Goal: Information Seeking & Learning: Learn about a topic

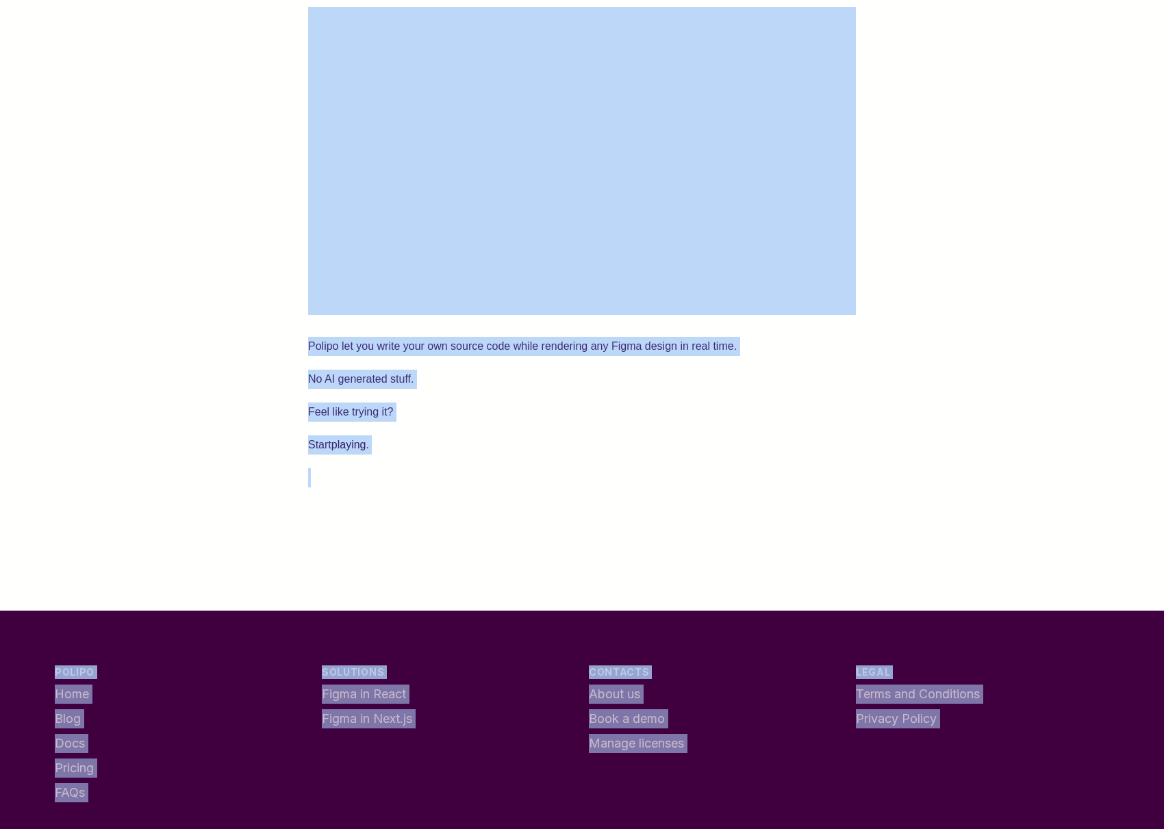
scroll to position [3361, 0]
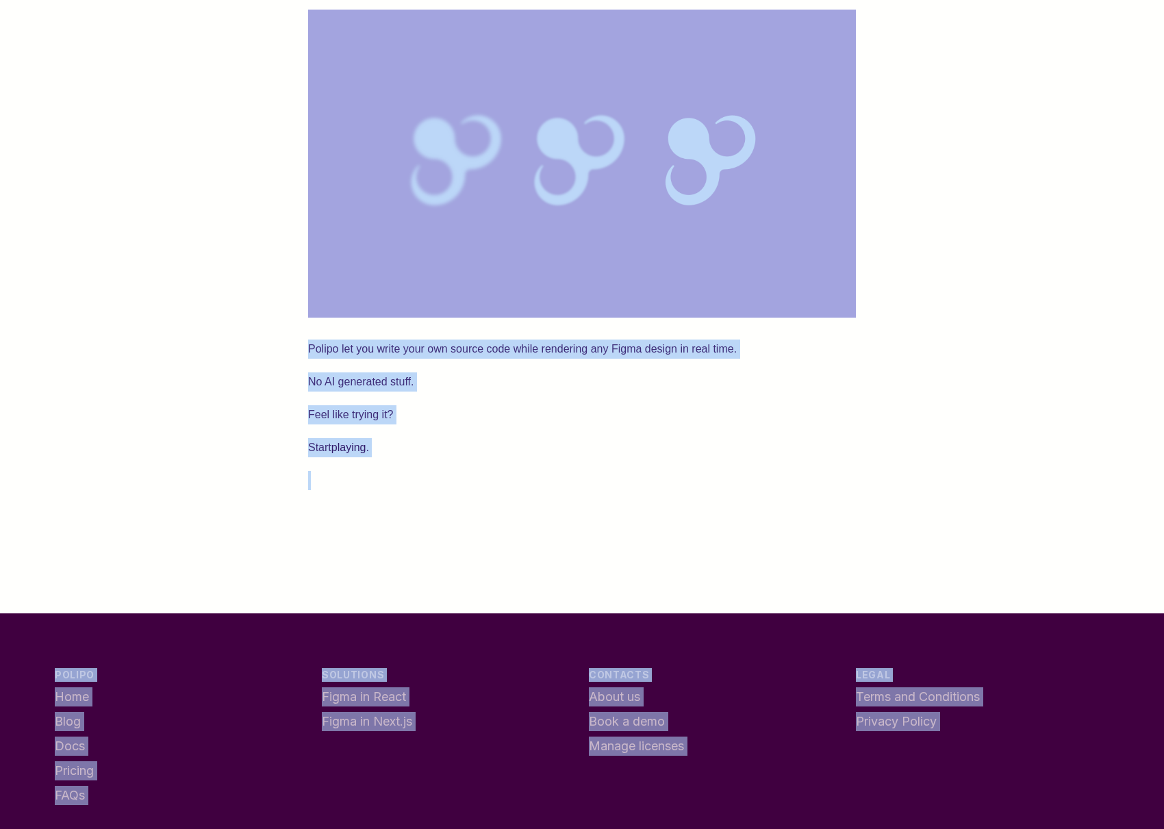
click at [782, 318] on img at bounding box center [582, 164] width 548 height 308
click at [616, 425] on p "Feel like trying it?" at bounding box center [582, 414] width 548 height 19
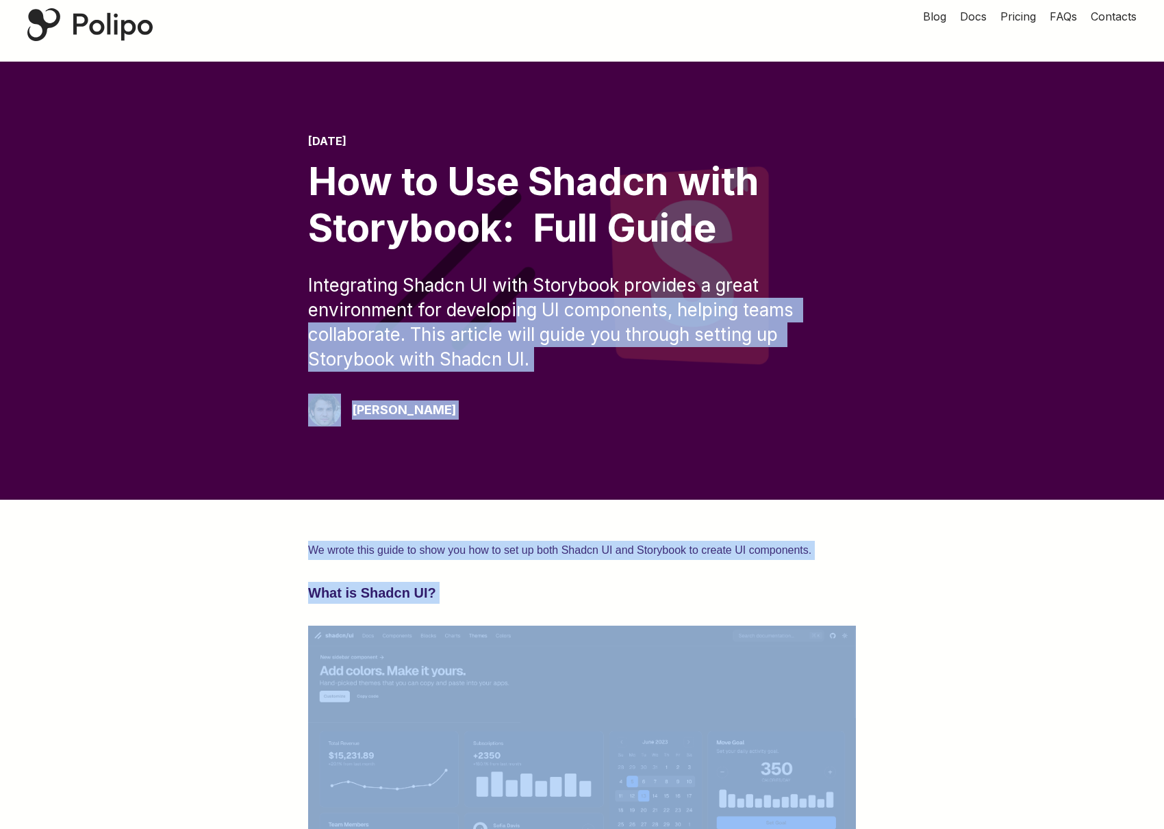
scroll to position [0, 0]
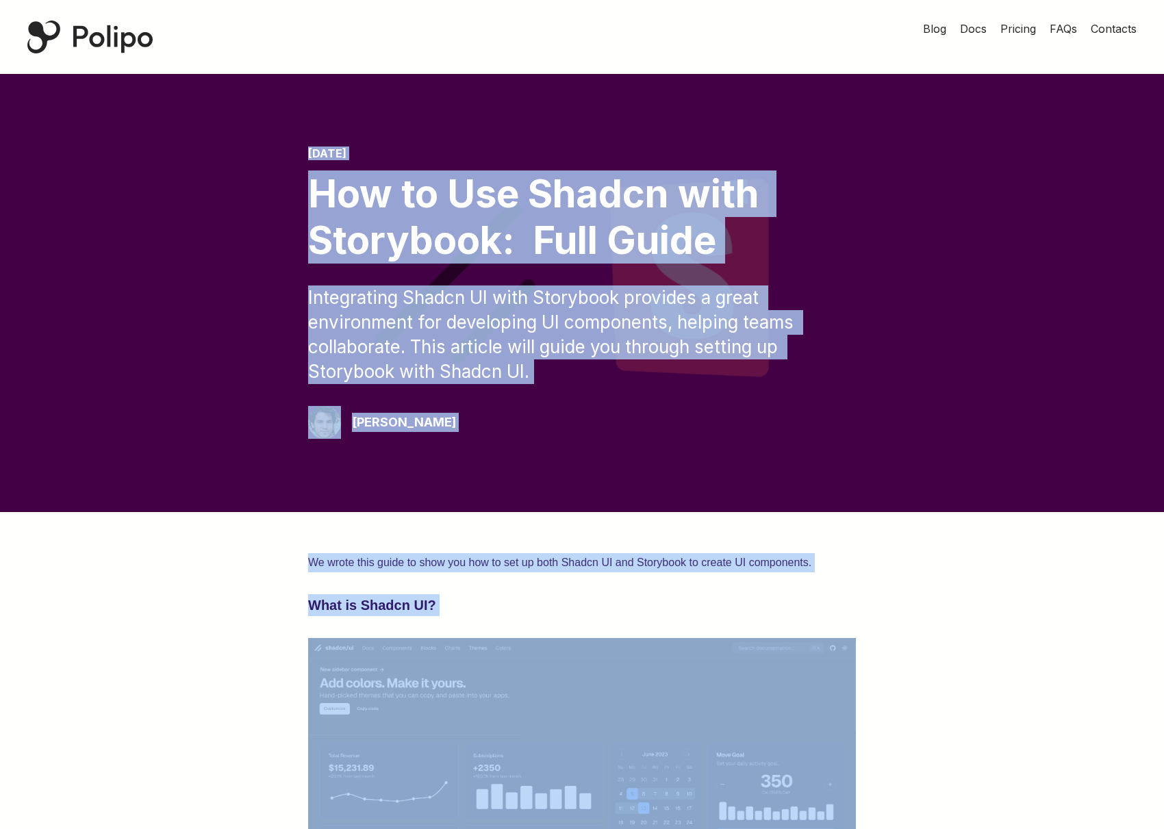
drag, startPoint x: 542, startPoint y: 471, endPoint x: 285, endPoint y: 123, distance: 433.4
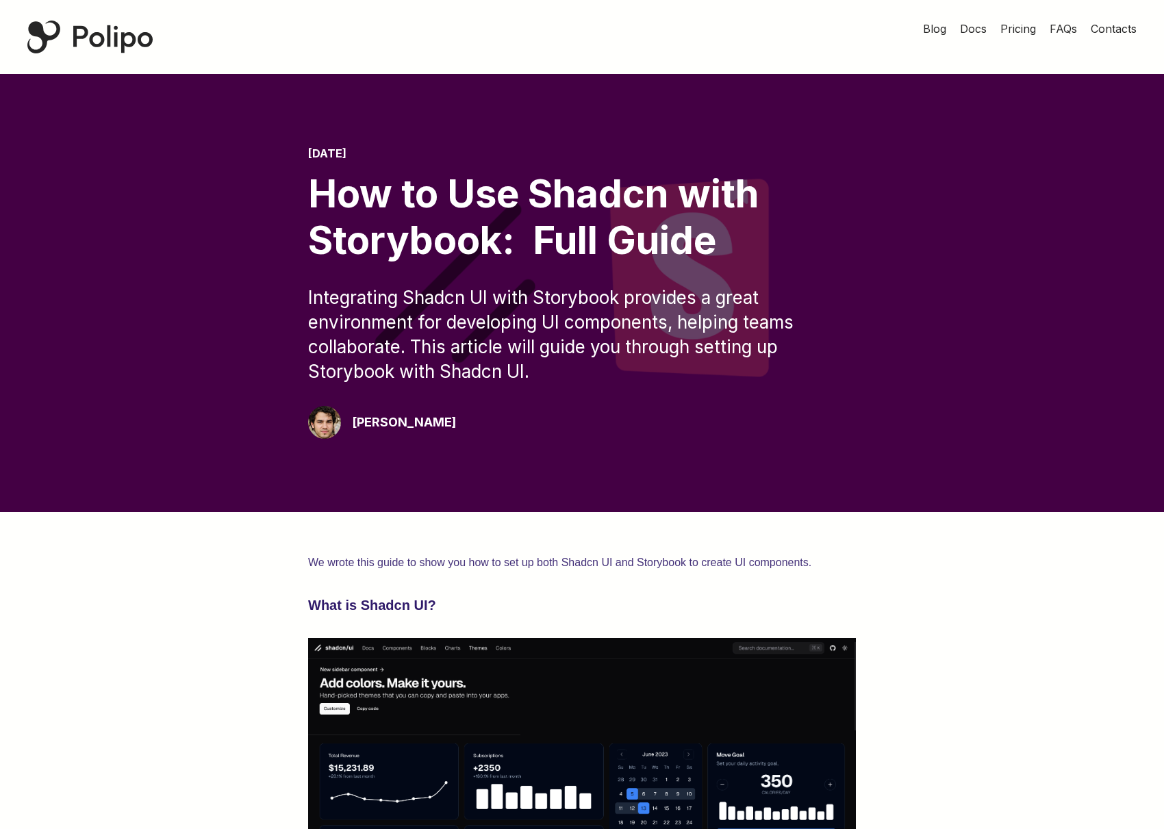
click at [107, 36] on div "Polipo Home Page" at bounding box center [89, 37] width 125 height 33
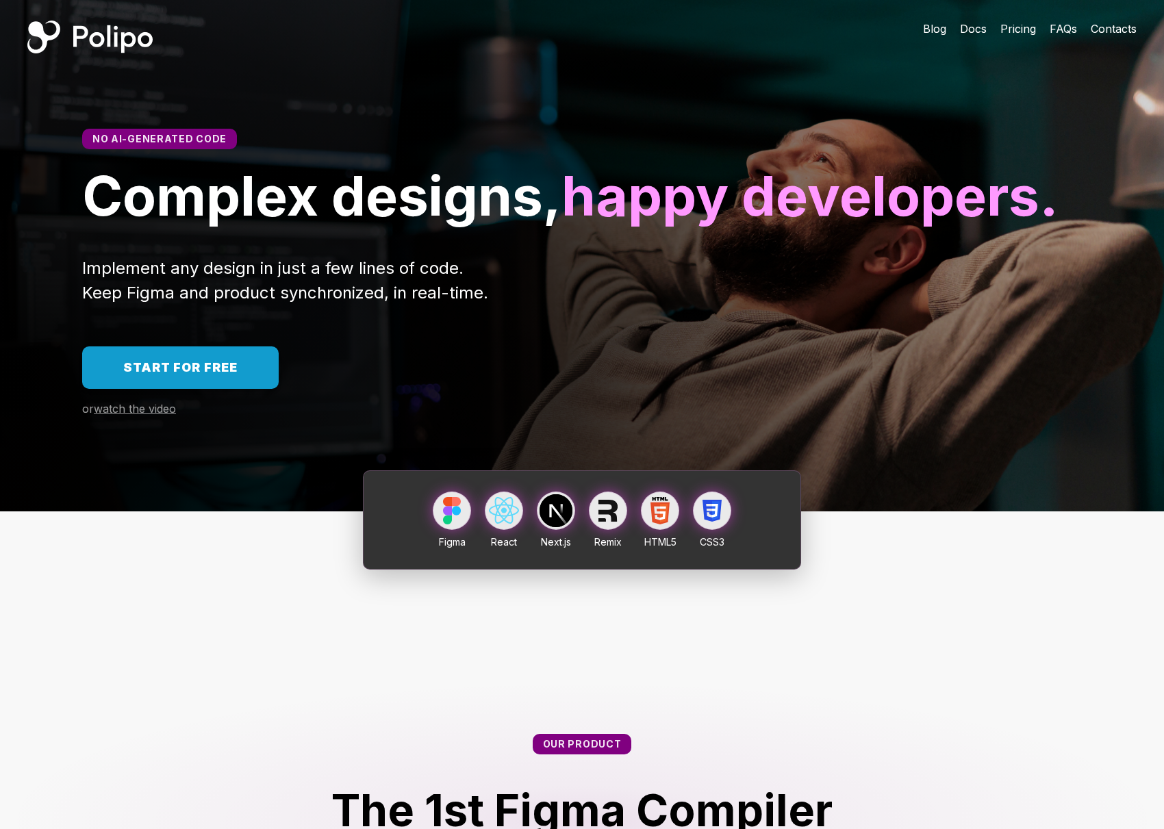
click at [970, 28] on span "Docs" at bounding box center [973, 29] width 27 height 14
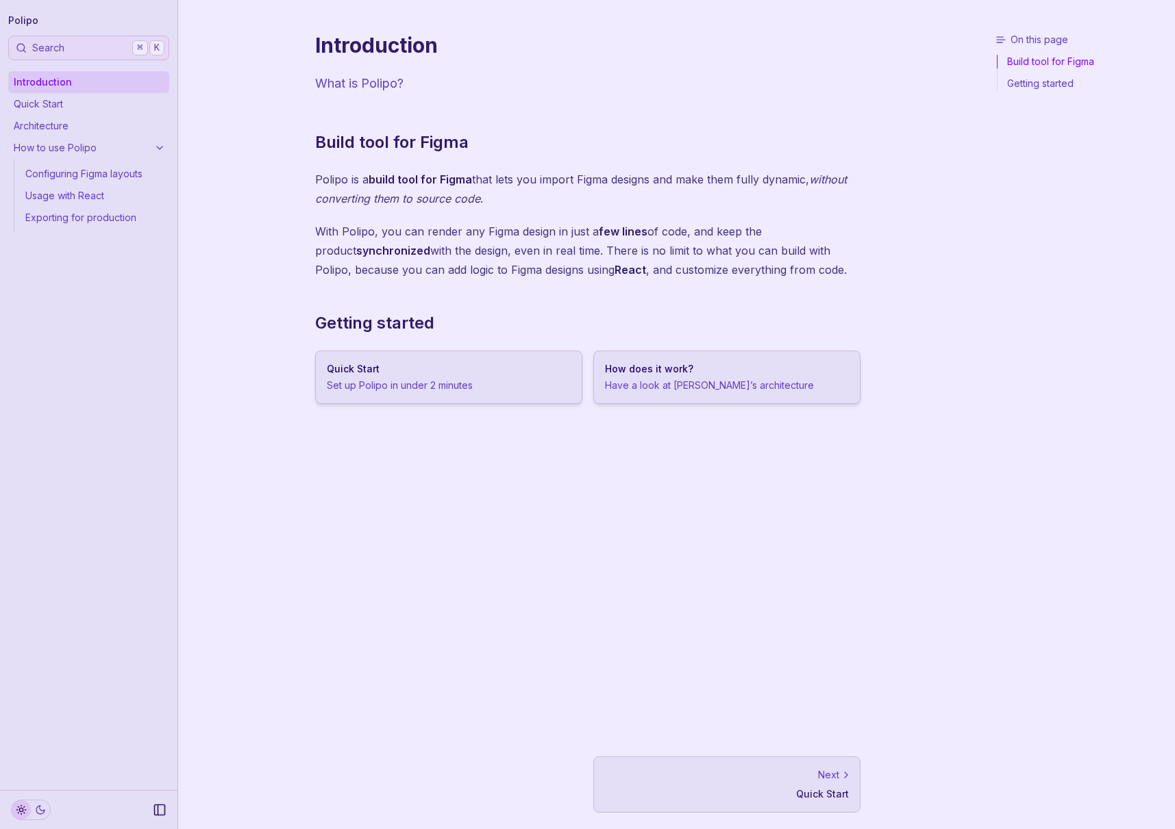
click at [733, 392] on p "Have a look at Polipo’s architecture" at bounding box center [727, 386] width 244 height 14
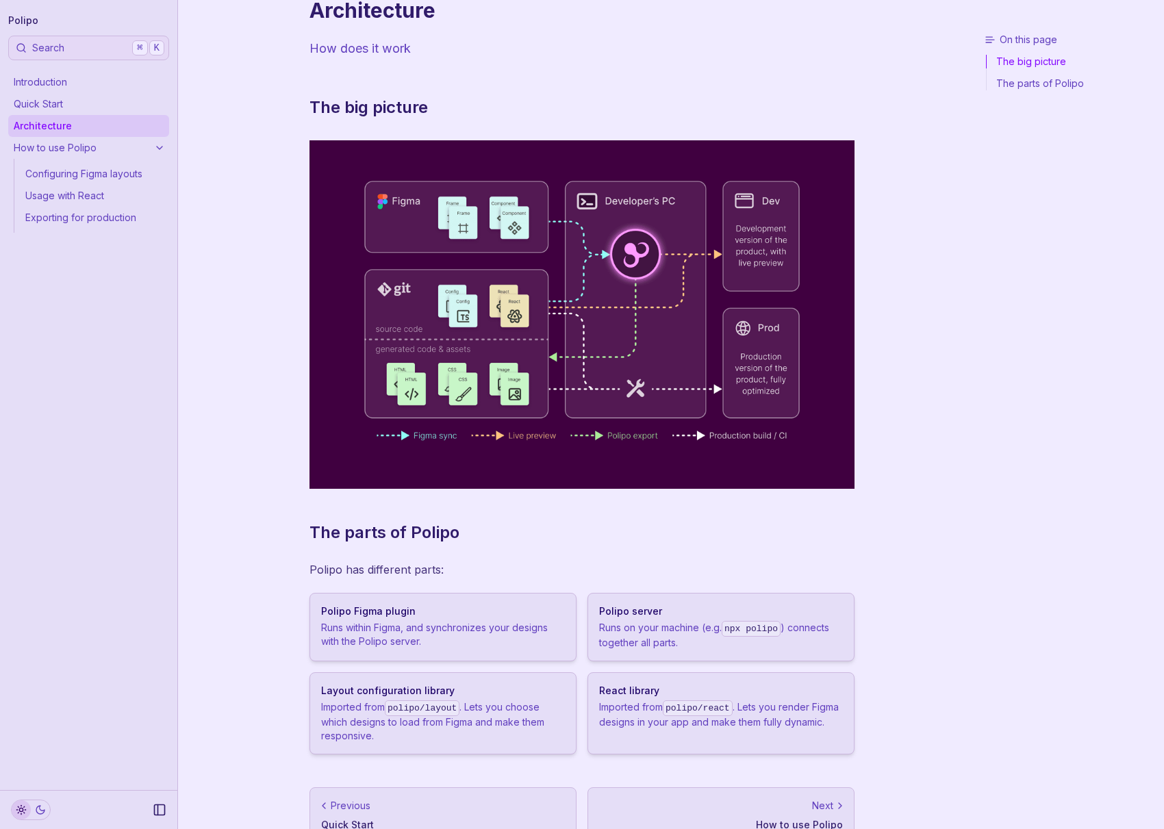
scroll to position [64, 0]
